Goal: Obtain resource: Obtain resource

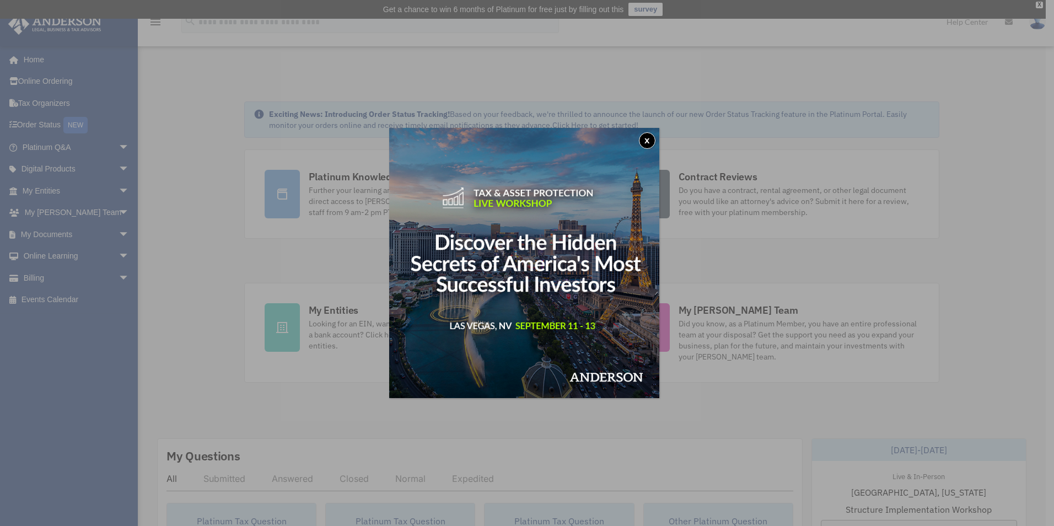
click at [650, 139] on button "x" at bounding box center [647, 140] width 17 height 17
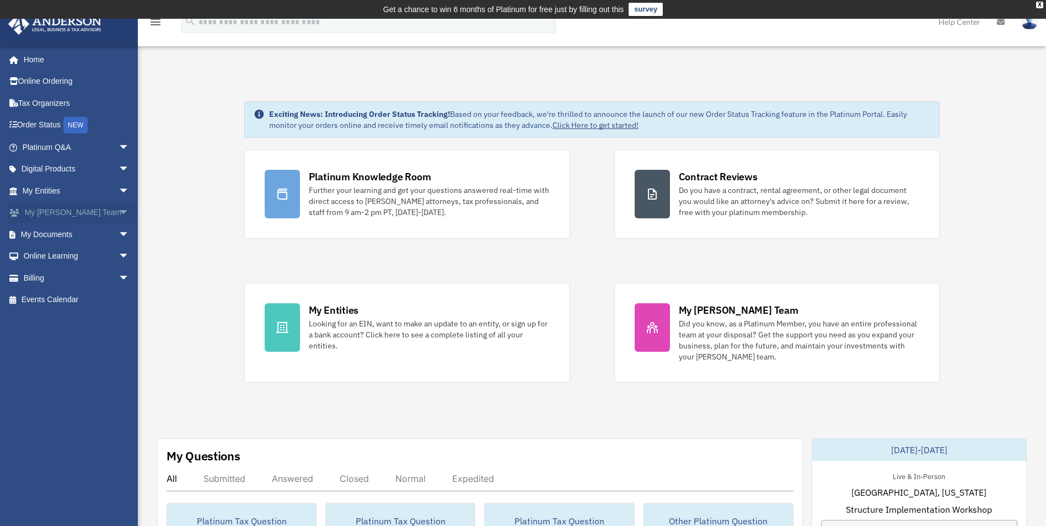
click at [119, 218] on span "arrow_drop_down" at bounding box center [130, 213] width 22 height 23
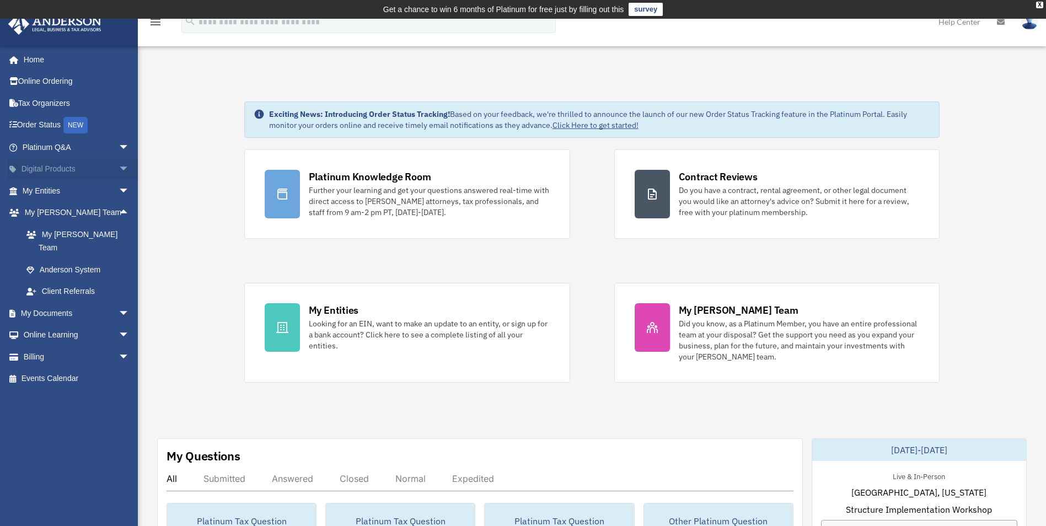
click at [119, 173] on span "arrow_drop_down" at bounding box center [130, 169] width 22 height 23
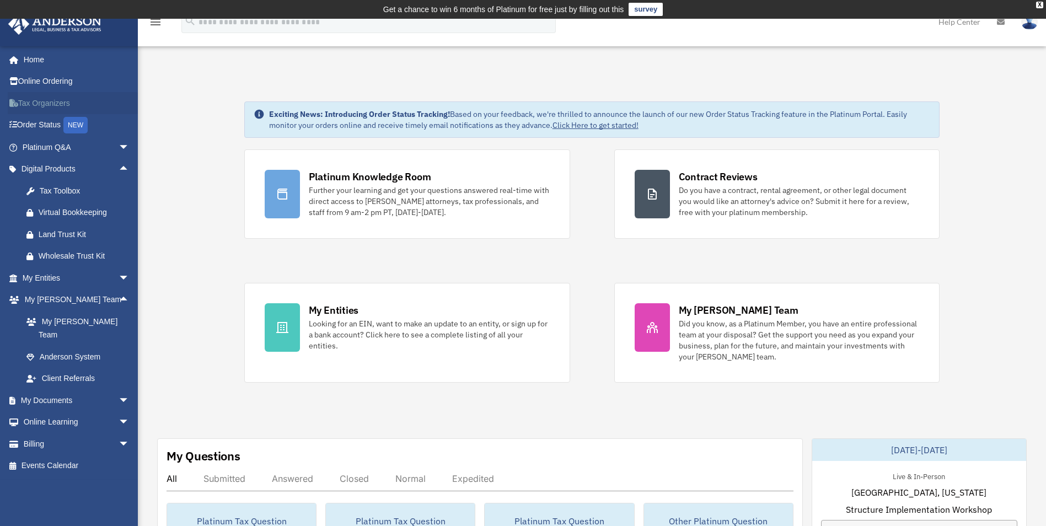
click at [41, 109] on link "Tax Organizers" at bounding box center [77, 103] width 138 height 22
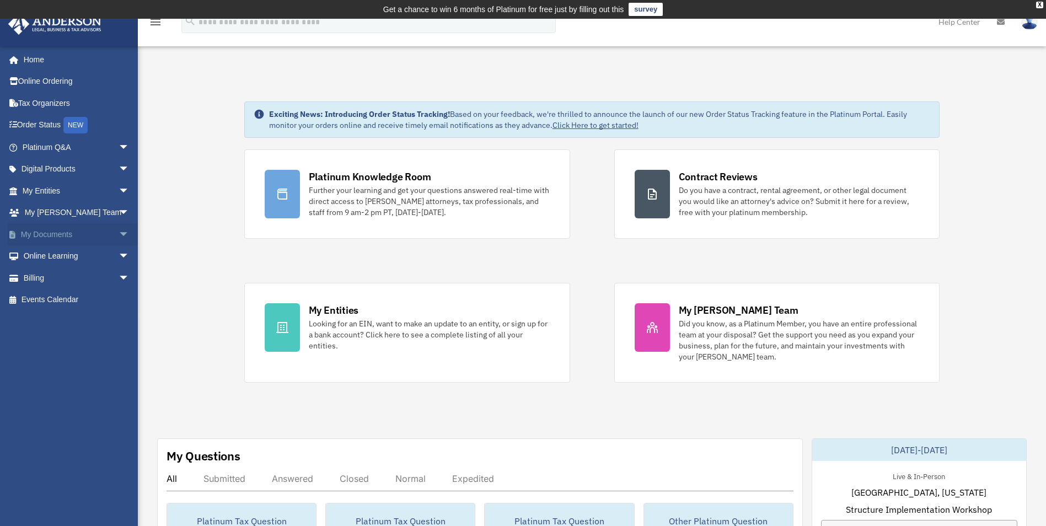
click at [119, 234] on span "arrow_drop_down" at bounding box center [130, 234] width 22 height 23
click at [71, 297] on link "Forms Library" at bounding box center [80, 300] width 131 height 22
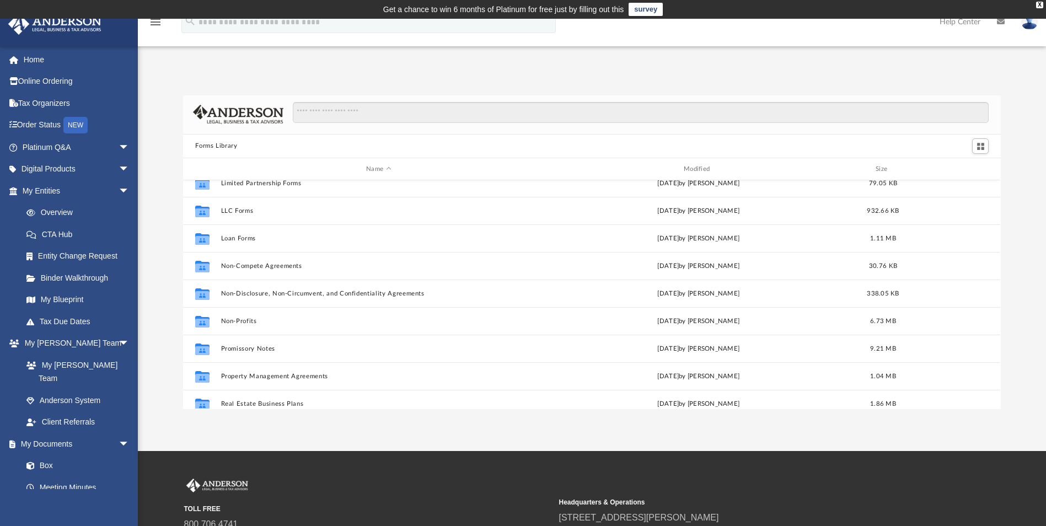
scroll to position [529, 0]
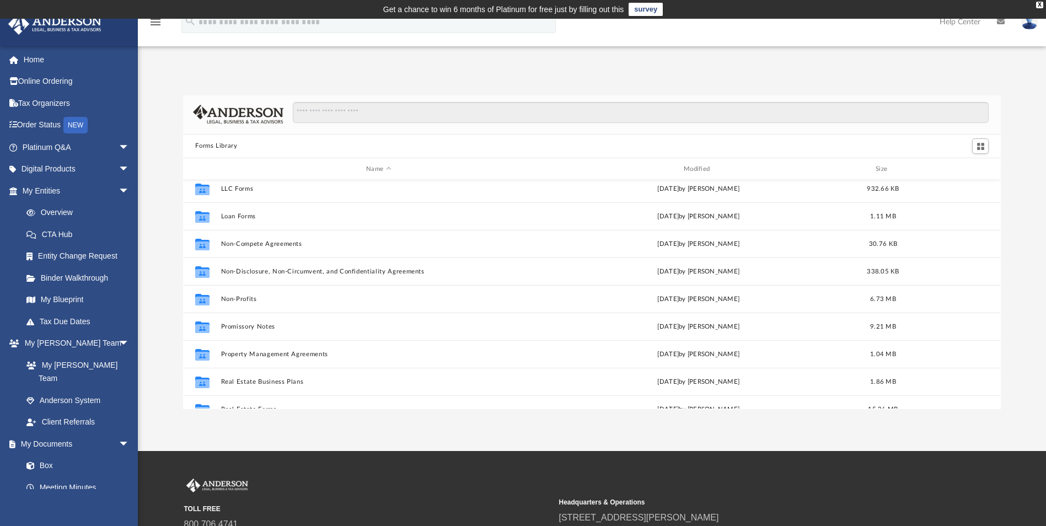
click at [1037, 465] on div "TOLL FREE 800.706.4741 SUPPORT info@andersonadvisors.com Headquarters & Operati…" at bounding box center [523, 530] width 1046 height 158
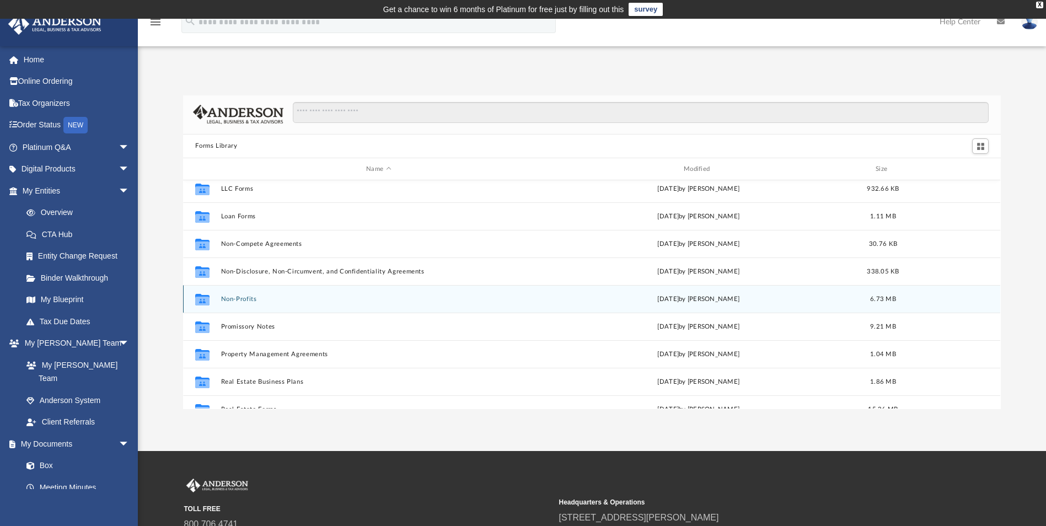
click at [251, 299] on div "Collaborated Folder Non-Profits Wed Jul 12 2023 by Mary Acree 6.73 MB" at bounding box center [591, 299] width 817 height 28
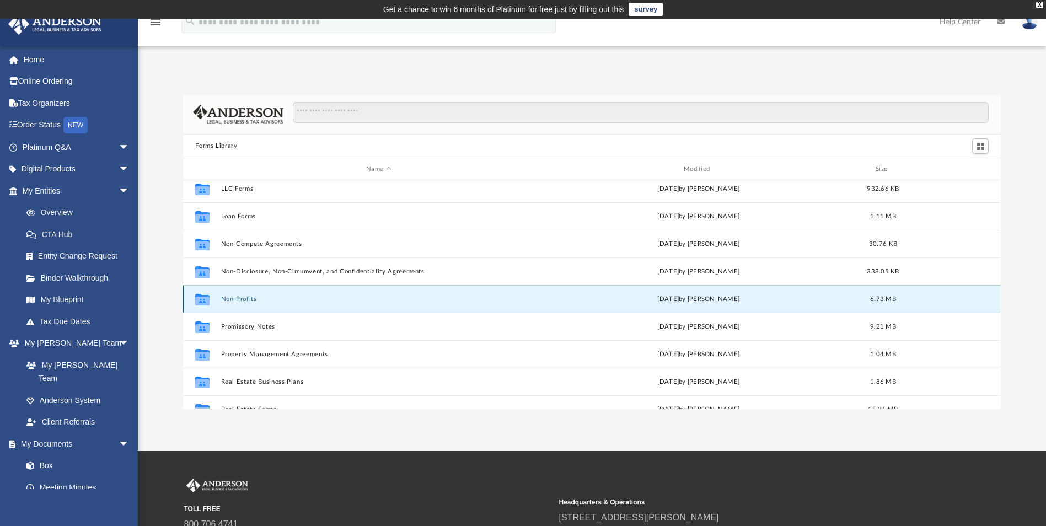
click at [251, 299] on button "Non-Profits" at bounding box center [378, 298] width 315 height 7
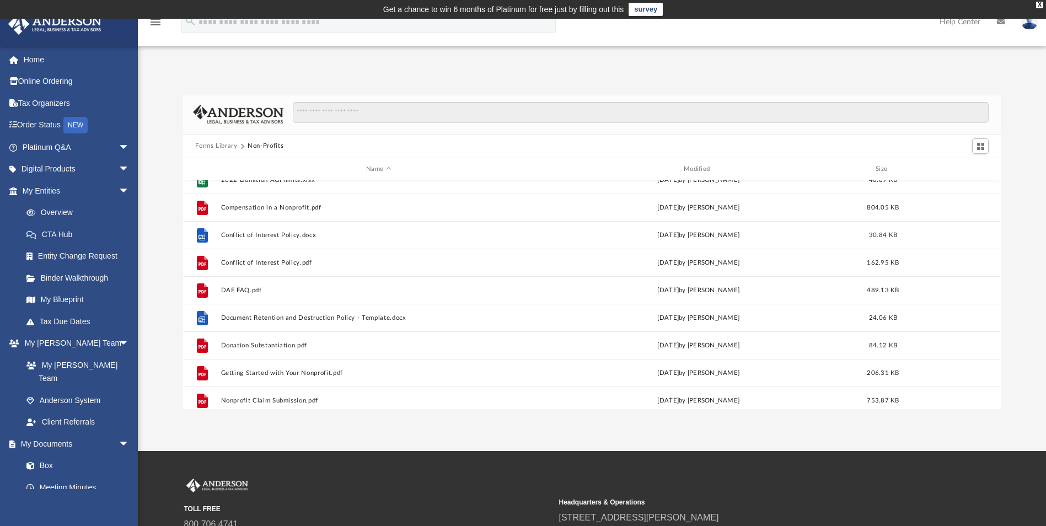
scroll to position [0, 0]
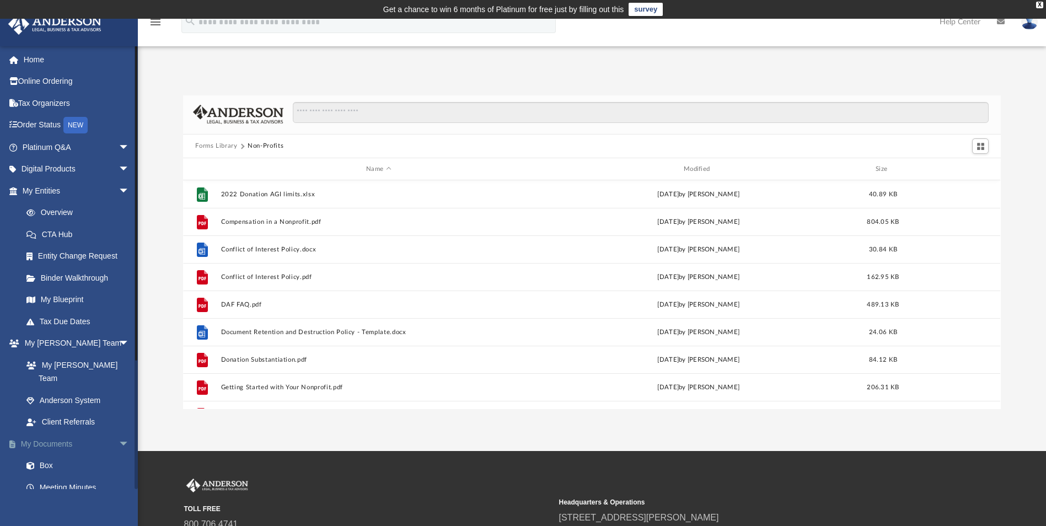
click at [119, 433] on span "arrow_drop_down" at bounding box center [130, 444] width 22 height 23
click at [119, 433] on span "arrow_drop_up" at bounding box center [130, 444] width 22 height 23
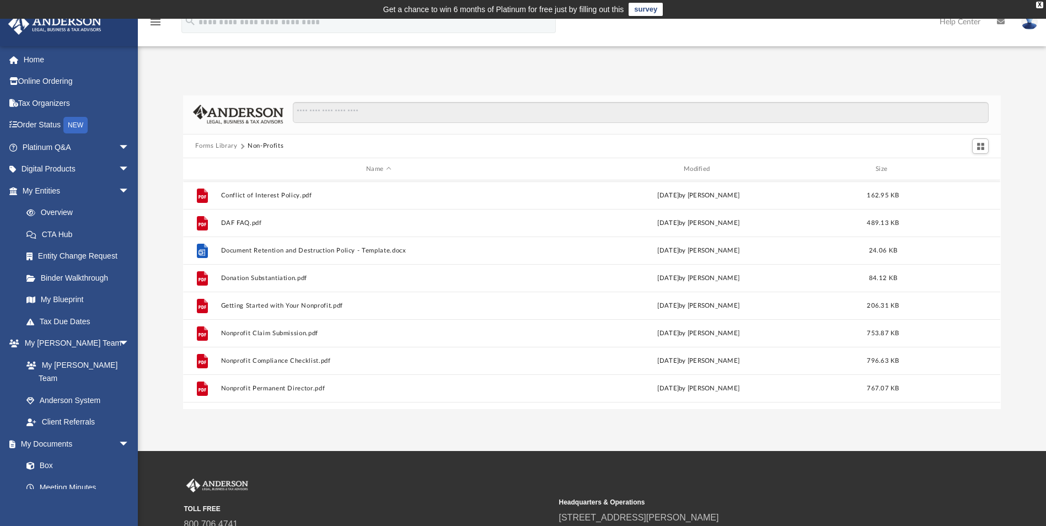
scroll to position [88, 0]
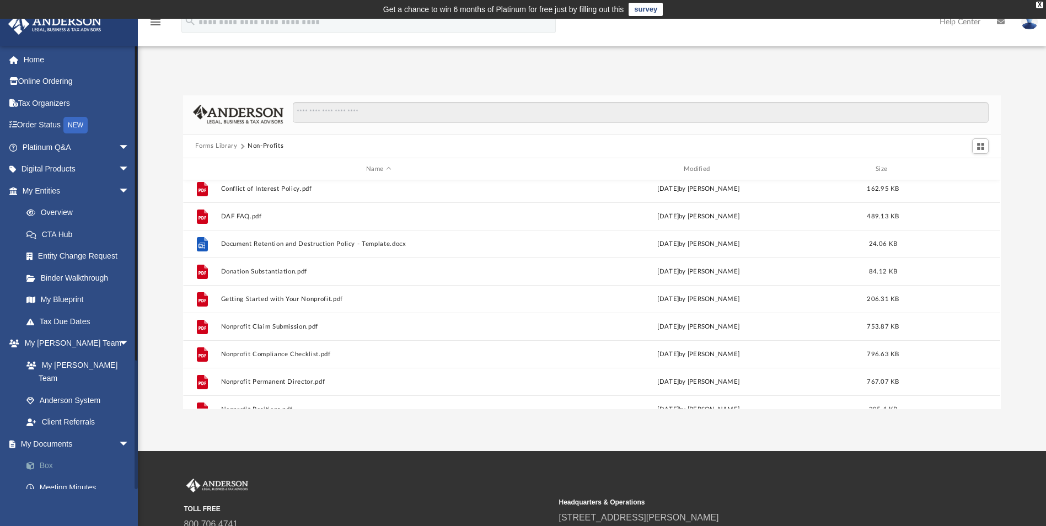
click at [39, 462] on span at bounding box center [36, 466] width 7 height 8
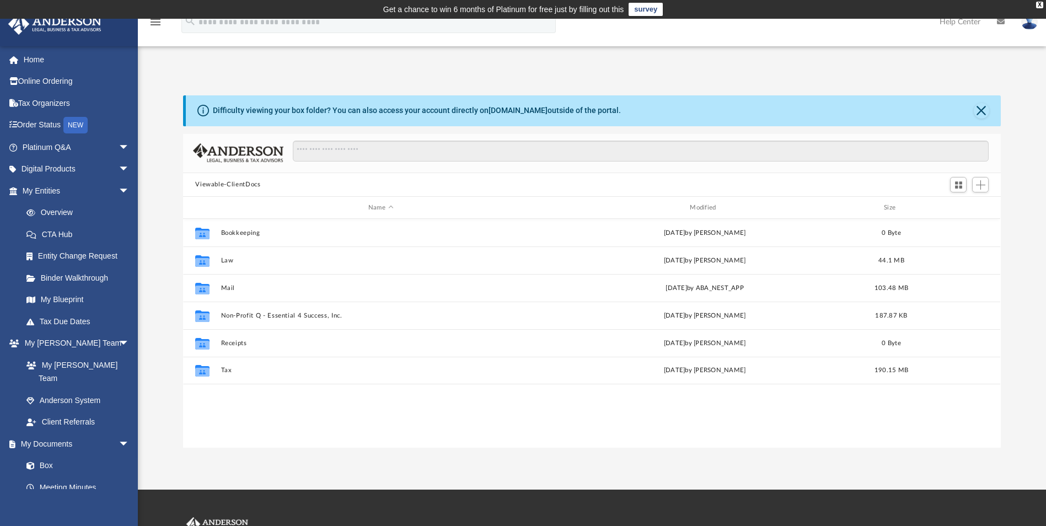
scroll to position [243, 809]
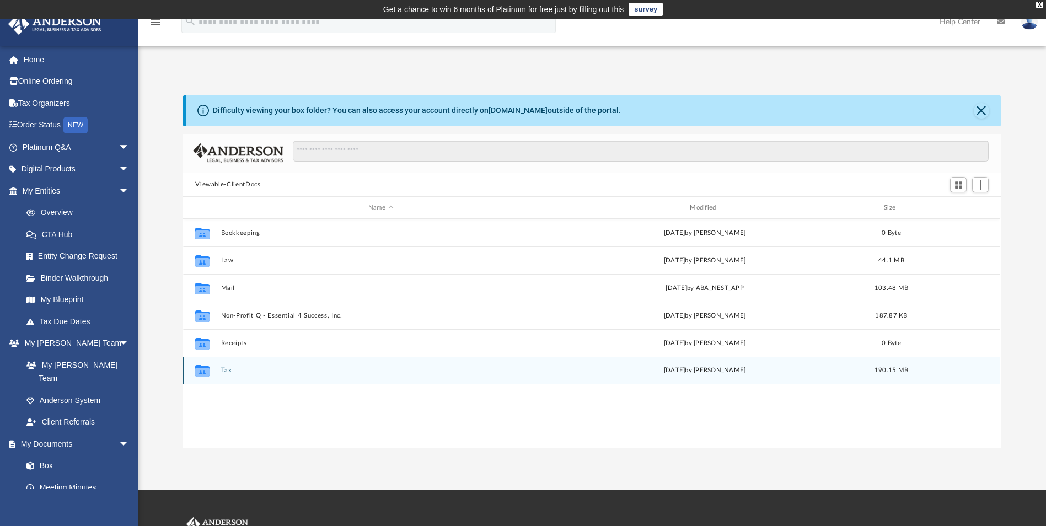
click at [230, 373] on button "Tax" at bounding box center [380, 370] width 319 height 7
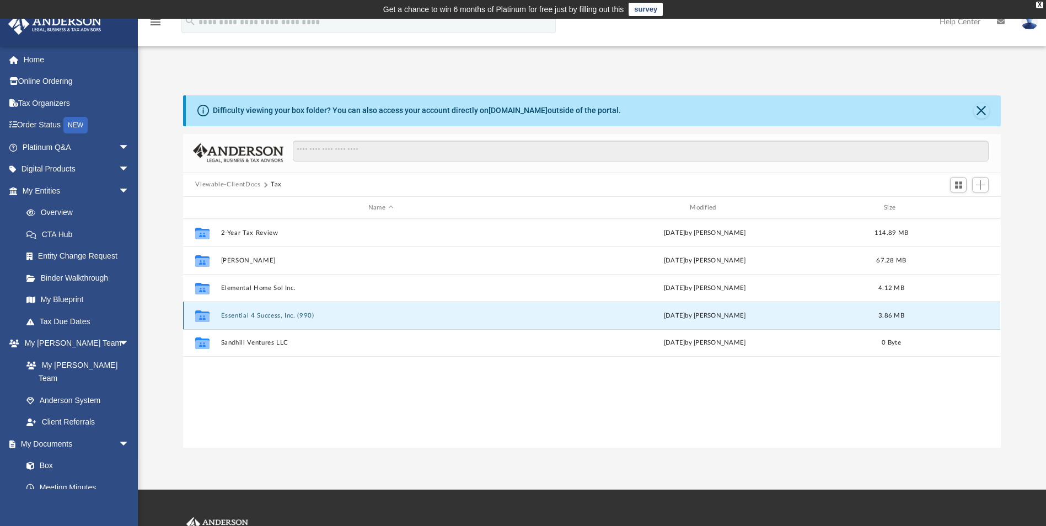
click at [257, 318] on button "Essential 4 Success, Inc. (990)" at bounding box center [380, 315] width 319 height 7
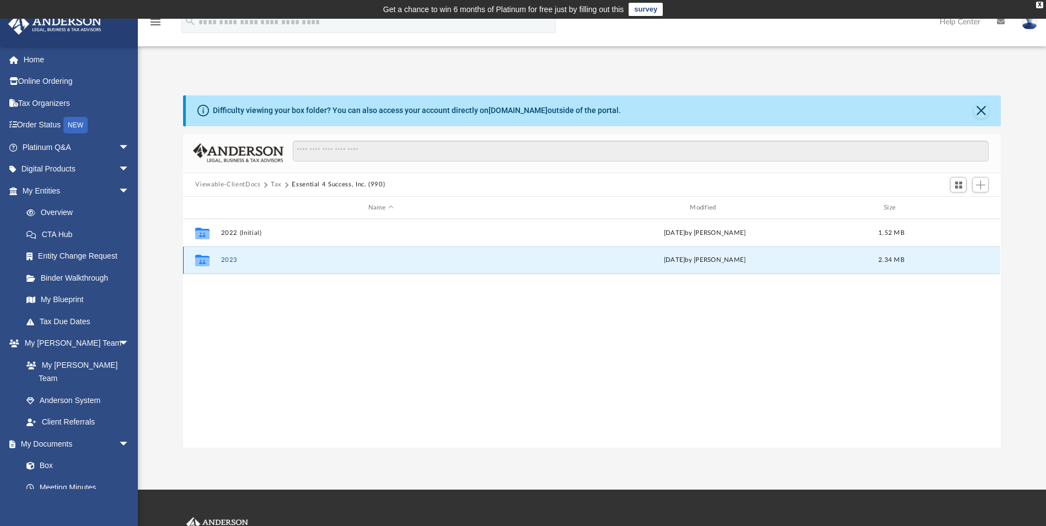
click at [230, 262] on button "2023" at bounding box center [380, 260] width 319 height 7
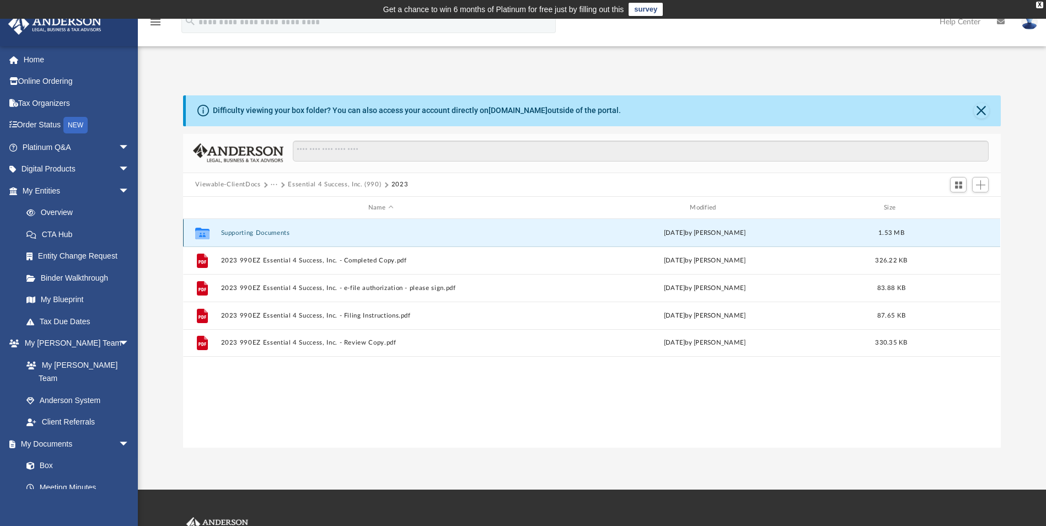
click at [272, 232] on button "Supporting Documents" at bounding box center [380, 232] width 319 height 7
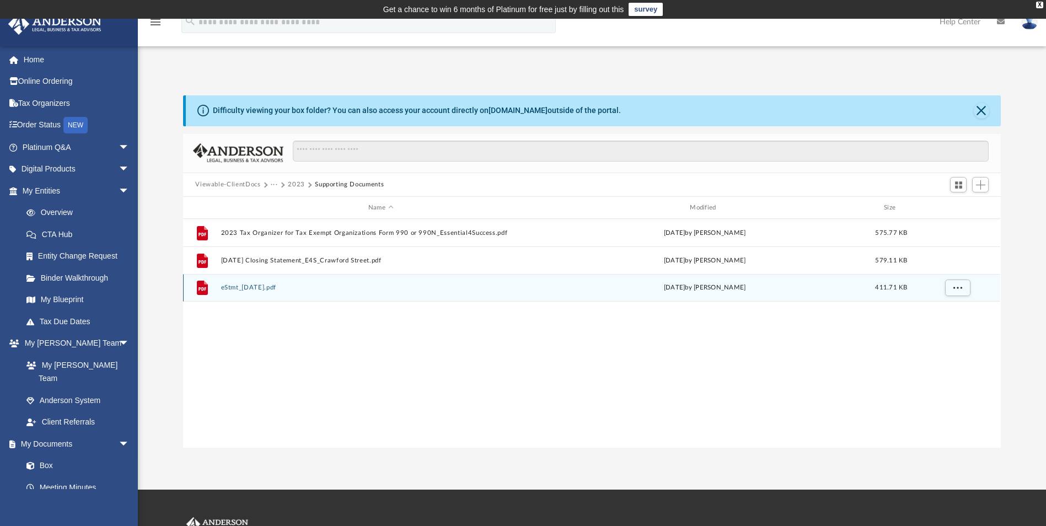
click at [265, 282] on div "File eStmt_2023-12-29.pdf Sat Aug 31 2024 by Tamara Edgington 411.71 KB" at bounding box center [591, 288] width 817 height 28
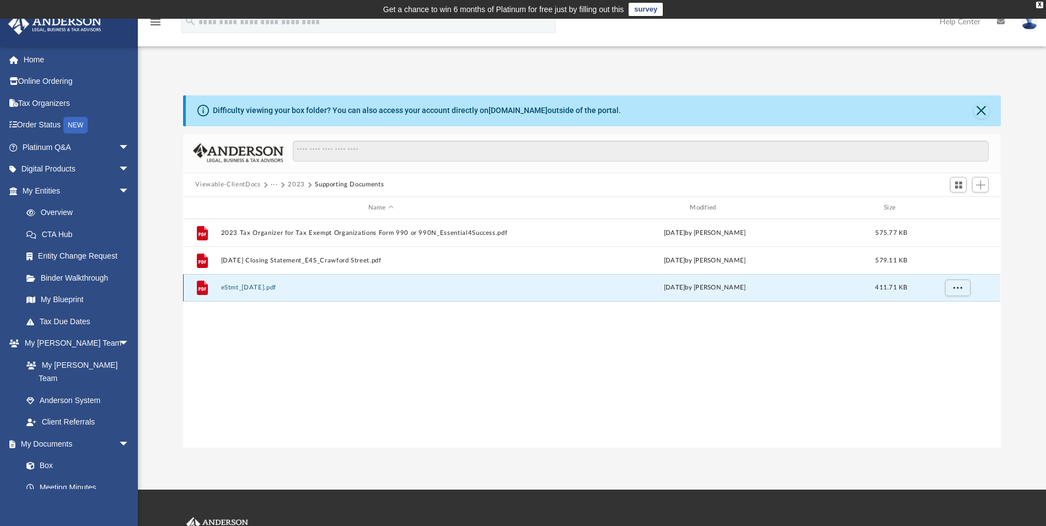
click at [265, 289] on button "eStmt_2023-12-29.pdf" at bounding box center [380, 287] width 319 height 7
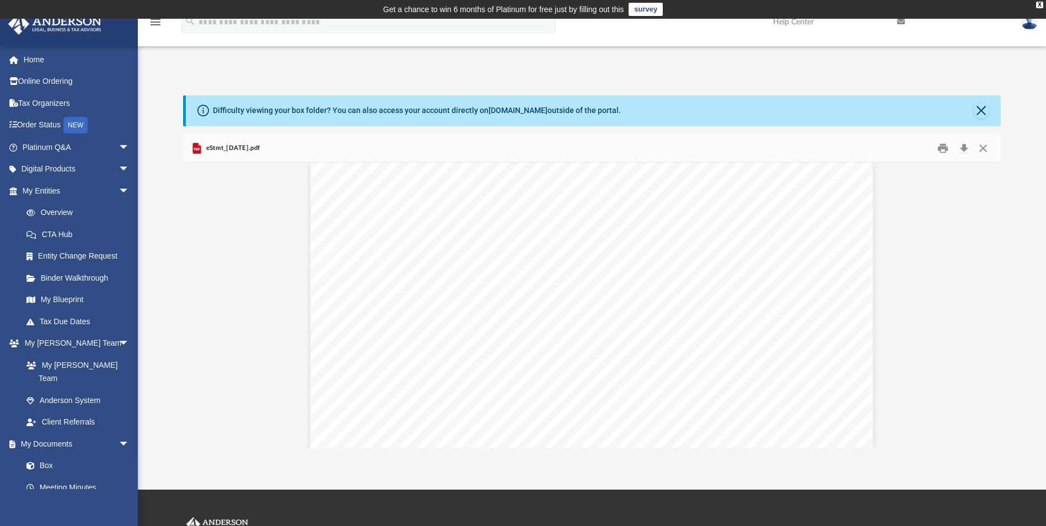
scroll to position [2492, 0]
click at [983, 148] on button "Close" at bounding box center [983, 147] width 20 height 17
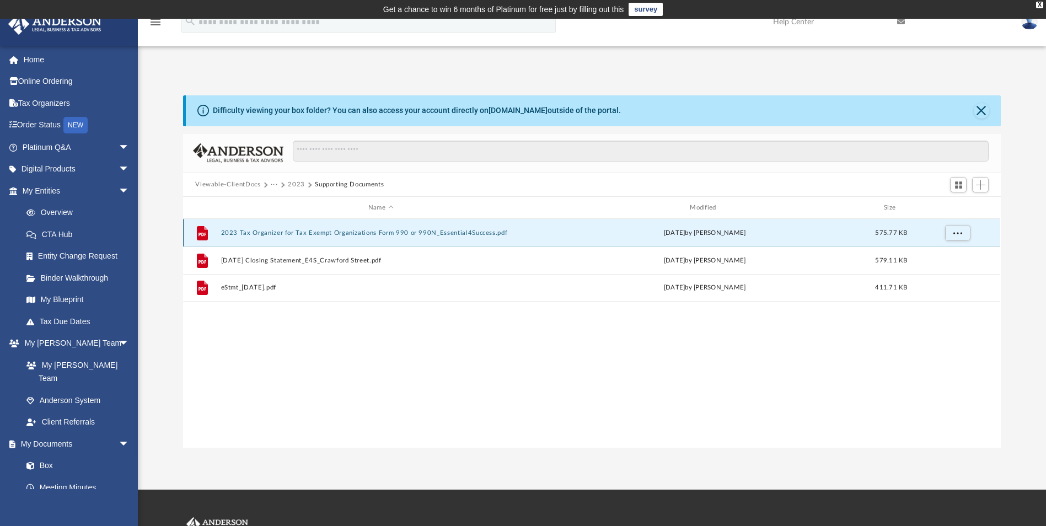
click at [362, 233] on button "2023 Tax Organizer for Tax Exempt Organizations Form 990 or 990N_Essential4Succ…" at bounding box center [380, 232] width 319 height 7
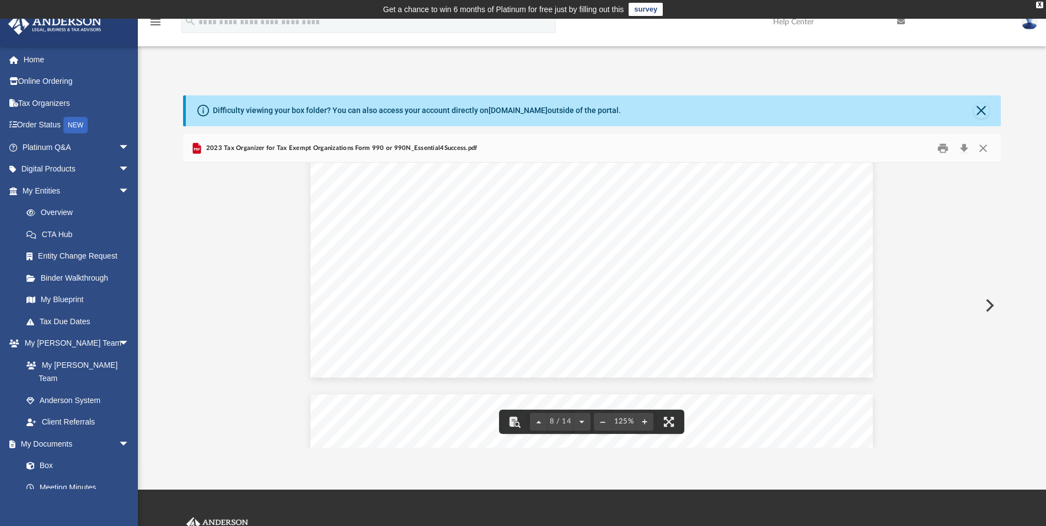
scroll to position [5481, 0]
click at [984, 147] on button "Close" at bounding box center [983, 147] width 20 height 17
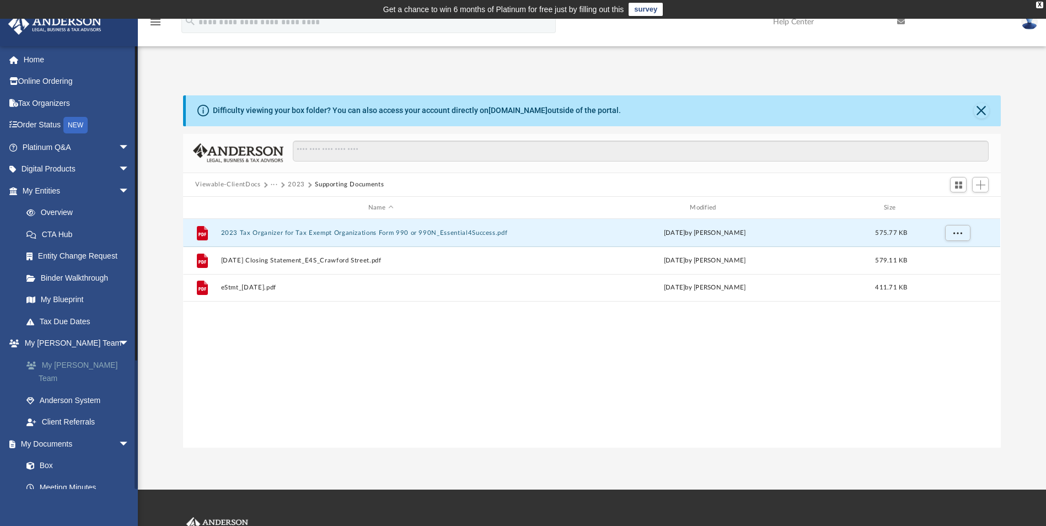
click at [64, 357] on link "My [PERSON_NAME] Team" at bounding box center [80, 371] width 131 height 35
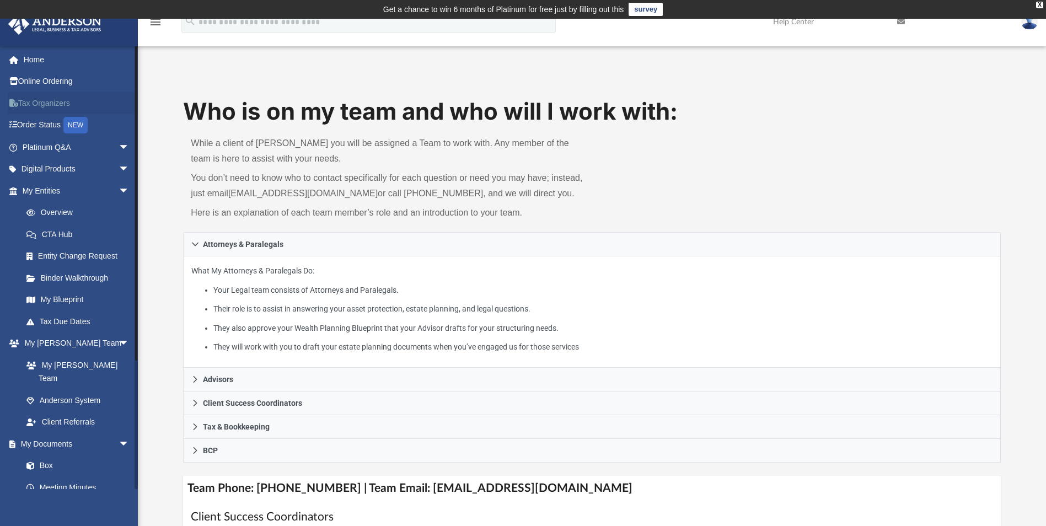
click at [41, 109] on link "Tax Organizers" at bounding box center [77, 103] width 138 height 22
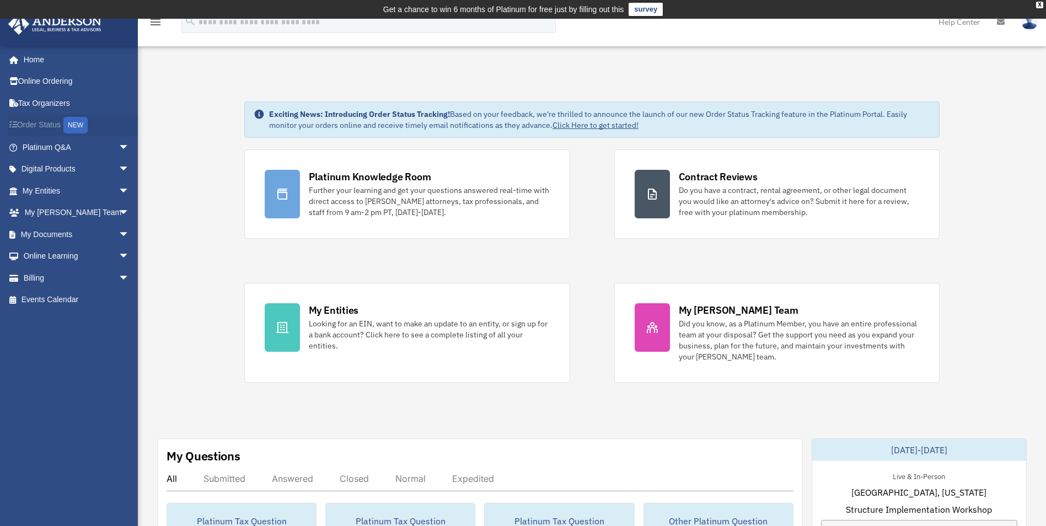
click at [43, 130] on link "Order Status NEW" at bounding box center [77, 125] width 138 height 23
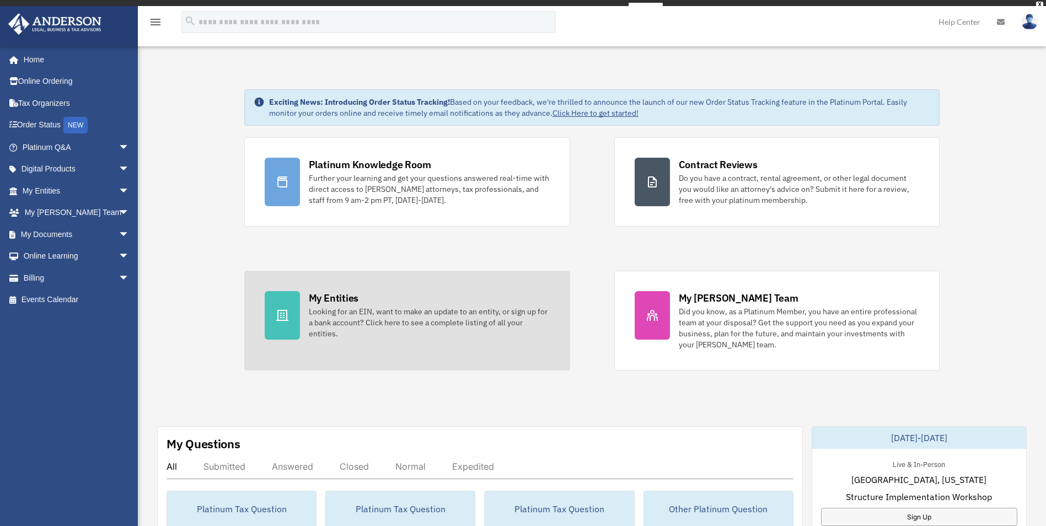
click at [460, 309] on div "Looking for an EIN, want to make an update to an entity, or sign up for a bank …" at bounding box center [429, 322] width 241 height 33
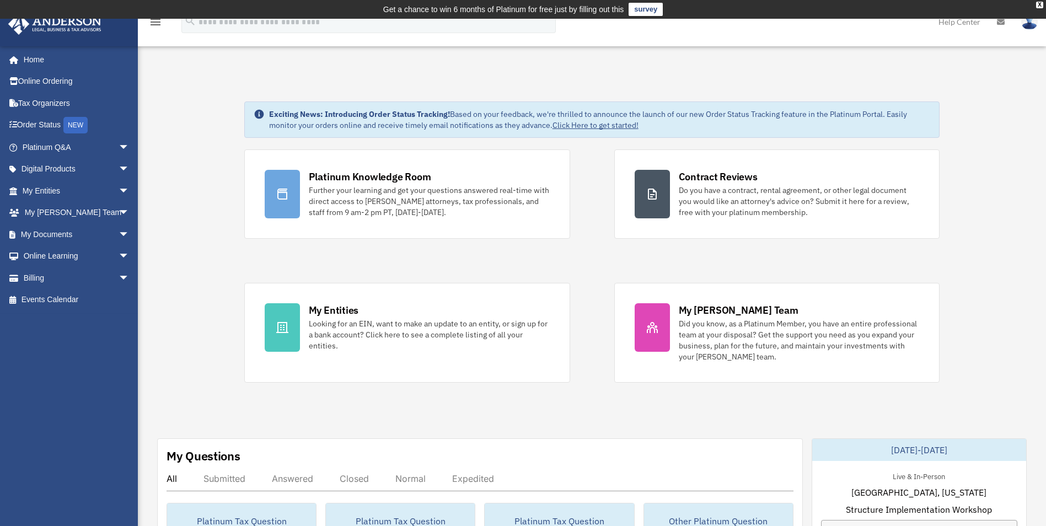
scroll to position [460, 0]
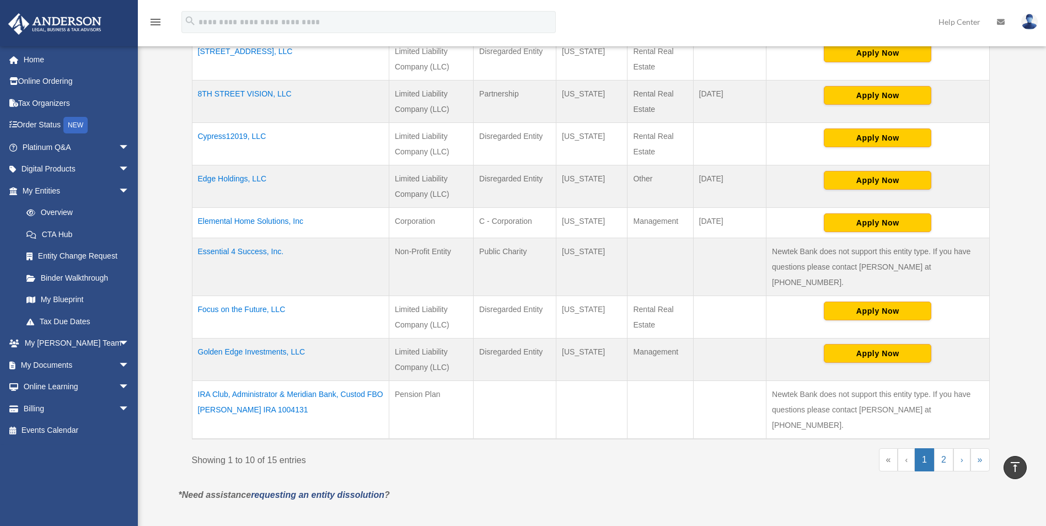
scroll to position [349, 0]
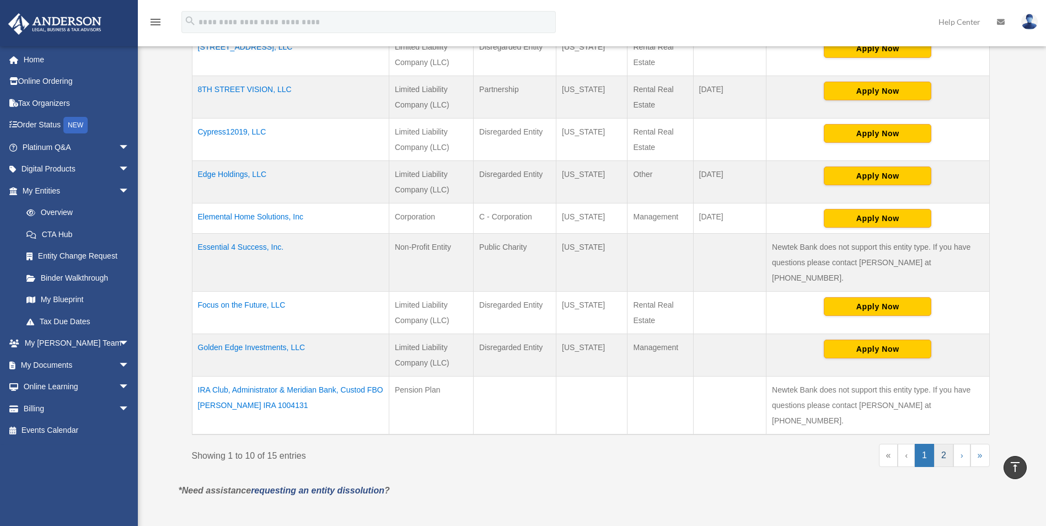
click at [945, 444] on link "2" at bounding box center [943, 455] width 19 height 23
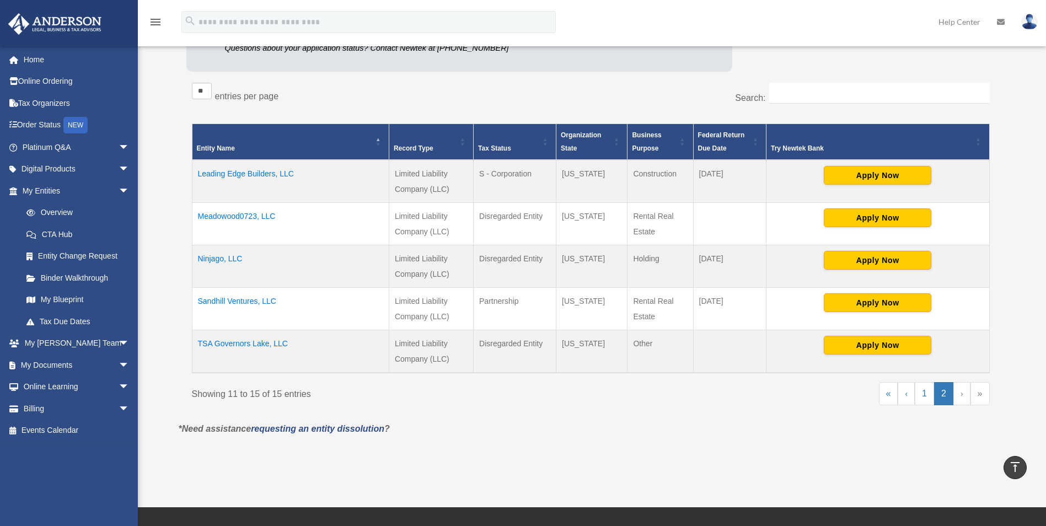
scroll to position [173, 0]
